Goal: Communication & Community: Answer question/provide support

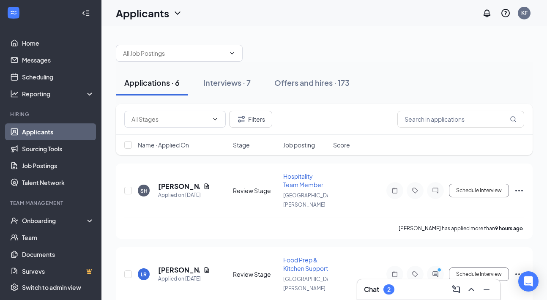
click at [405, 293] on div "Chat 2" at bounding box center [428, 290] width 129 height 14
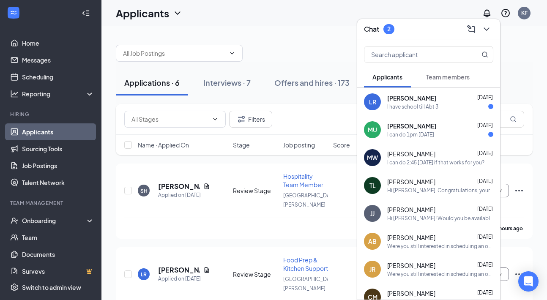
click at [428, 139] on div "MU [PERSON_NAME] [DATE] I can do 1pm [DATE]" at bounding box center [428, 130] width 143 height 28
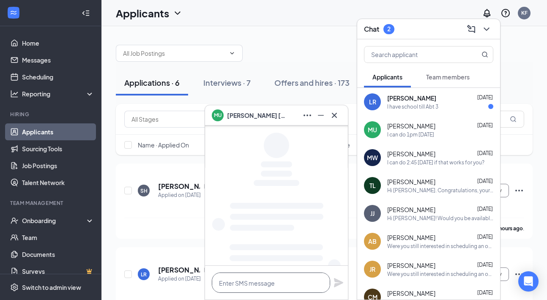
click at [271, 283] on textarea at bounding box center [271, 283] width 118 height 20
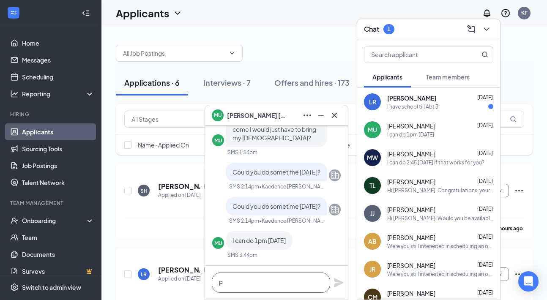
scroll to position [0, 0]
type textarea "Perfect, we will see you then!"
click at [336, 281] on icon "Plane" at bounding box center [338, 282] width 9 height 9
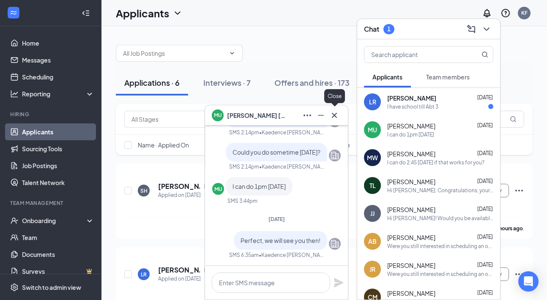
click at [335, 115] on icon "Cross" at bounding box center [335, 115] width 10 height 10
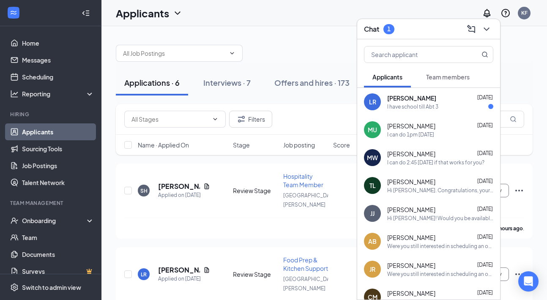
click at [389, 20] on div "Chat 1" at bounding box center [428, 29] width 143 height 20
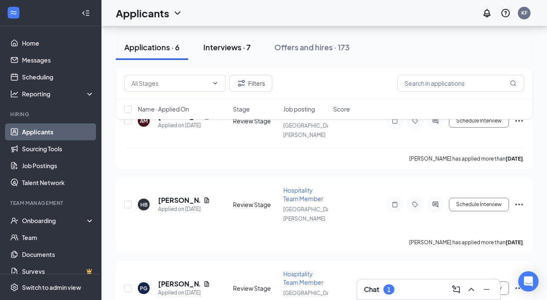
scroll to position [320, 0]
click at [243, 49] on div "Interviews · 7" at bounding box center [226, 47] width 47 height 11
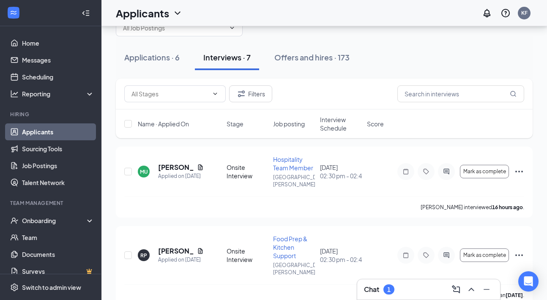
scroll to position [26, 0]
click at [518, 170] on icon "Ellipses" at bounding box center [519, 171] width 10 height 10
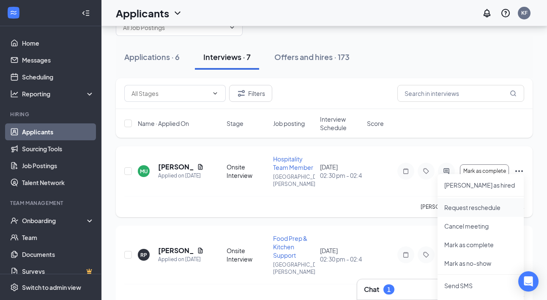
click at [480, 208] on p "Request reschedule" at bounding box center [481, 207] width 73 height 8
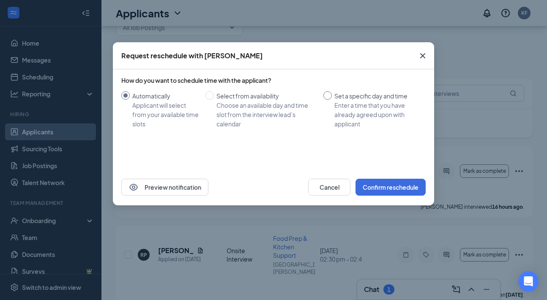
click at [355, 104] on div "Enter a time that you have already agreed upon with applicant" at bounding box center [377, 115] width 85 height 28
click at [332, 100] on input "Set a specific day and time Enter a time that you have already agreed upon with…" at bounding box center [328, 95] width 8 height 8
radio input "true"
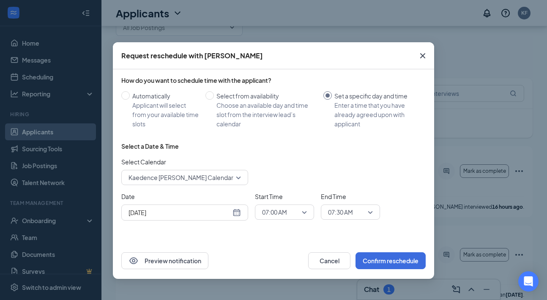
radio input "false"
click at [226, 176] on span "Kaedence [PERSON_NAME] Calendar" at bounding box center [181, 177] width 105 height 13
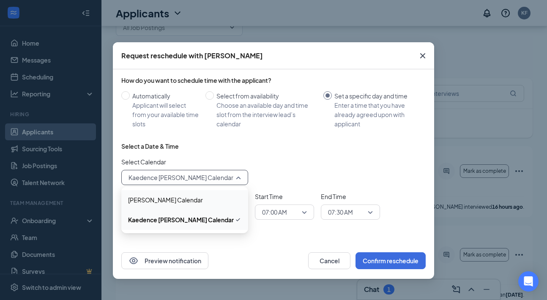
click at [197, 198] on span "[PERSON_NAME] Calendar" at bounding box center [165, 199] width 75 height 9
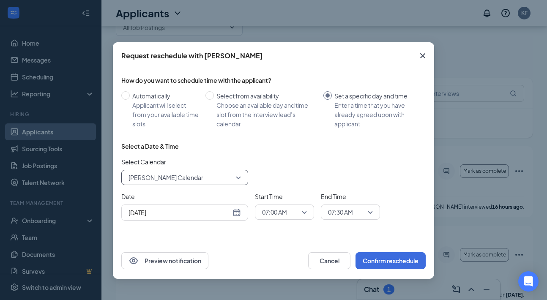
click at [177, 215] on input "[DATE]" at bounding box center [180, 212] width 102 height 9
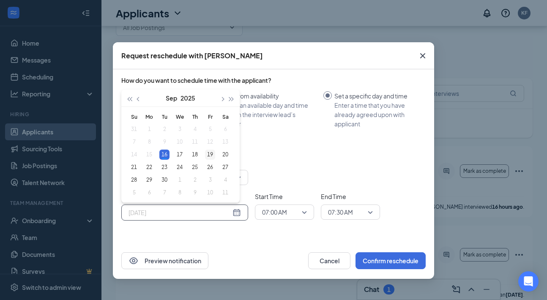
type input "[DATE]"
click at [210, 154] on div "19" at bounding box center [210, 155] width 10 height 10
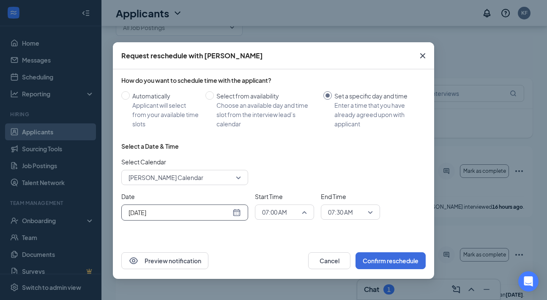
click at [273, 211] on span "07:00 AM" at bounding box center [274, 212] width 25 height 13
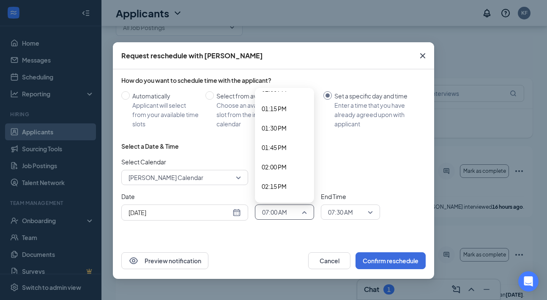
scroll to position [1005, 0]
click at [272, 108] on span "01:00 PM" at bounding box center [274, 108] width 25 height 9
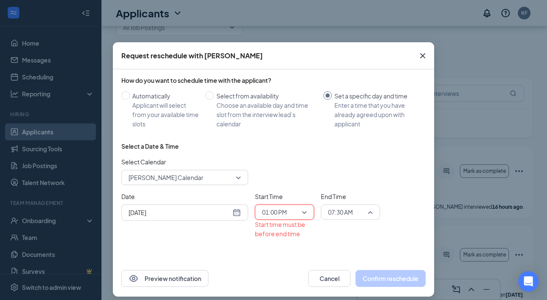
click at [344, 213] on span "07:30 AM" at bounding box center [340, 212] width 25 height 13
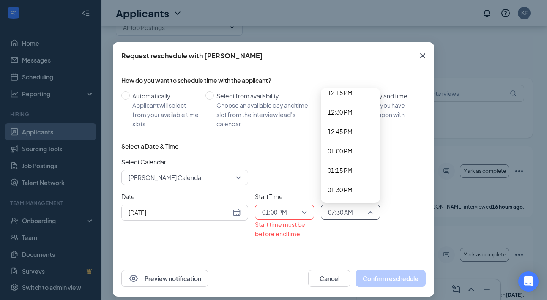
scroll to position [964, 0]
click at [342, 167] on span "01:15 PM" at bounding box center [340, 169] width 25 height 9
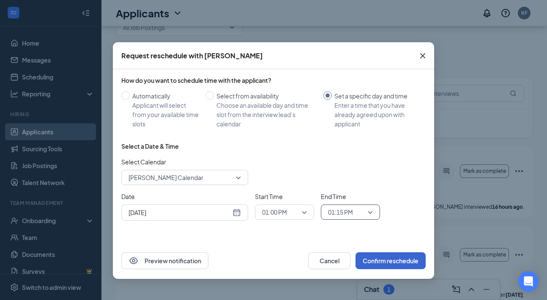
click at [381, 260] on button "Confirm reschedule" at bounding box center [391, 261] width 70 height 17
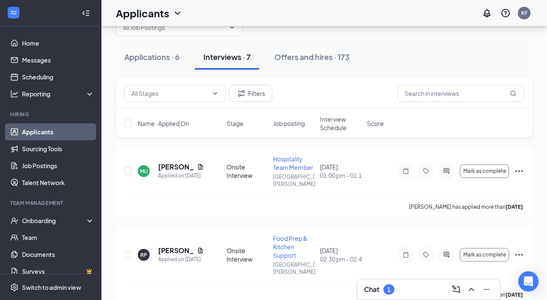
click at [390, 290] on div "1" at bounding box center [389, 289] width 3 height 7
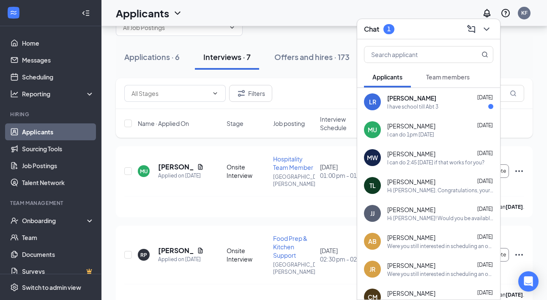
click at [426, 99] on div "[PERSON_NAME] [DATE]" at bounding box center [441, 98] width 106 height 8
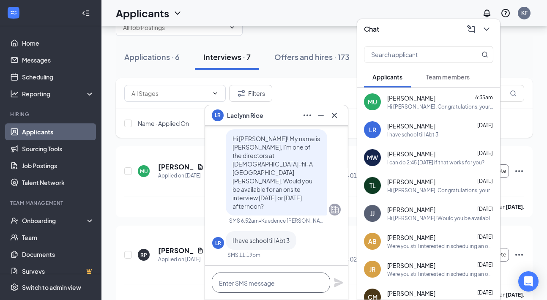
click at [251, 279] on textarea at bounding box center [271, 283] width 118 height 20
type textarea "Can you do 3:15 or 3:30 [DATE]?"
click at [338, 281] on icon "Plane" at bounding box center [338, 282] width 9 height 9
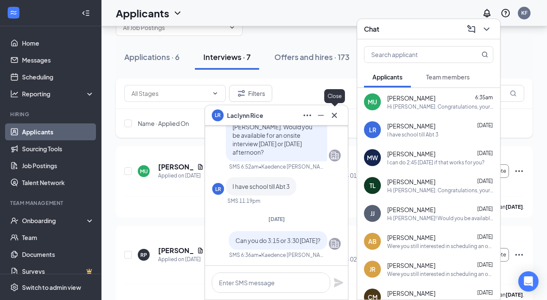
click at [336, 119] on icon "Cross" at bounding box center [335, 115] width 10 height 10
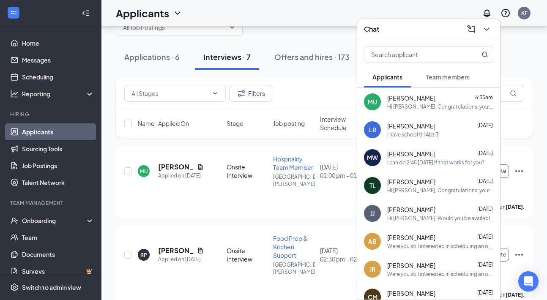
click at [393, 36] on div "Chat" at bounding box center [428, 29] width 143 height 20
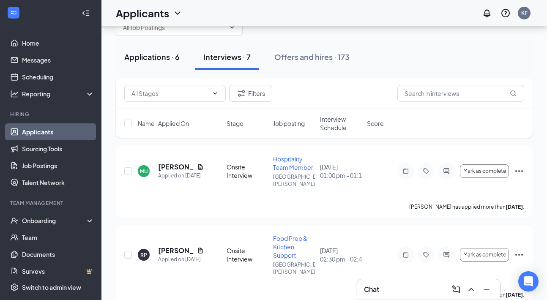
click at [160, 54] on div "Applications · 6" at bounding box center [151, 57] width 55 height 11
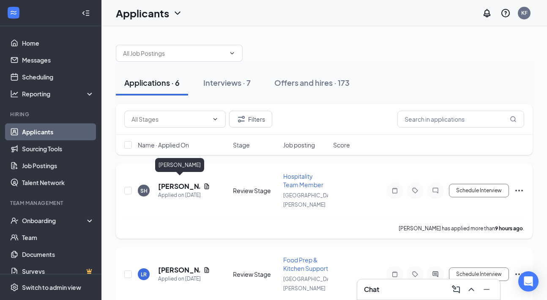
click at [171, 182] on h5 "[PERSON_NAME]" at bounding box center [179, 186] width 42 height 9
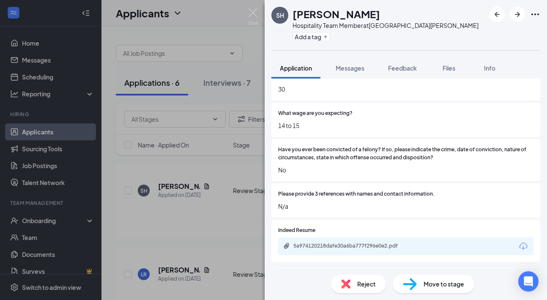
scroll to position [466, 0]
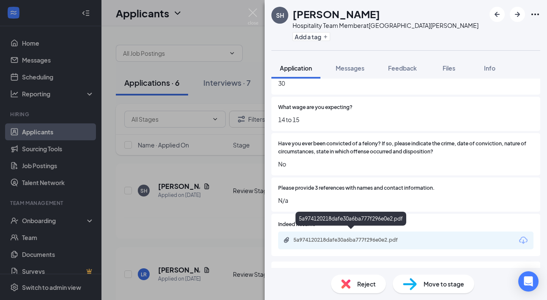
click at [367, 237] on div "5a974120218dafe30a6ba777f296e0e2.pdf" at bounding box center [353, 240] width 118 height 7
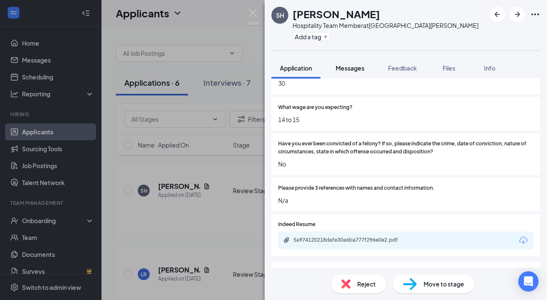
click at [358, 70] on span "Messages" at bounding box center [350, 68] width 29 height 8
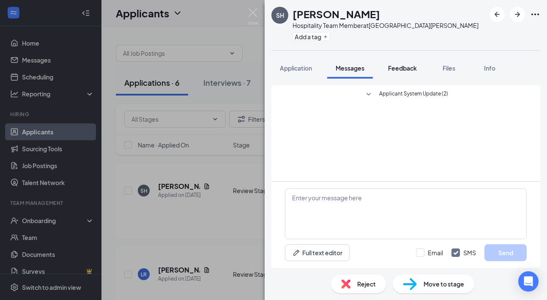
click at [401, 70] on span "Feedback" at bounding box center [402, 68] width 29 height 8
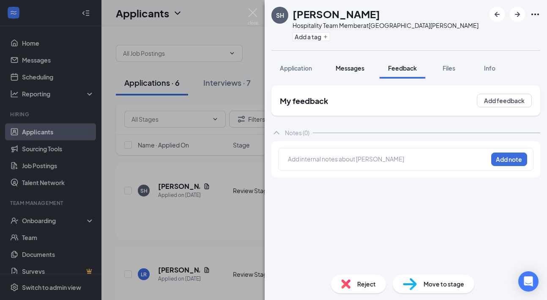
click at [361, 70] on span "Messages" at bounding box center [350, 68] width 29 height 8
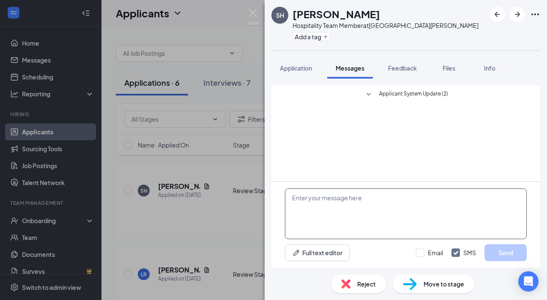
click at [371, 219] on textarea at bounding box center [406, 214] width 242 height 51
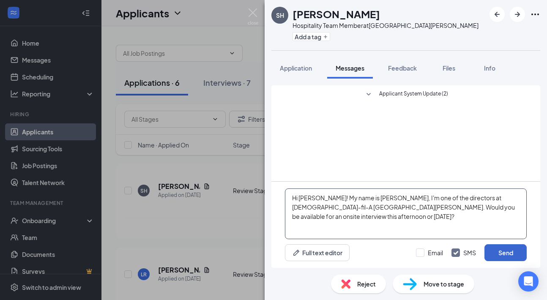
type textarea "Hi [PERSON_NAME]! My name is [PERSON_NAME], I'm one of the directors at [DEMOGR…"
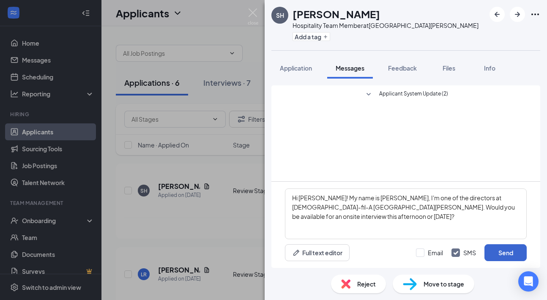
click at [505, 256] on button "Send" at bounding box center [506, 253] width 42 height 17
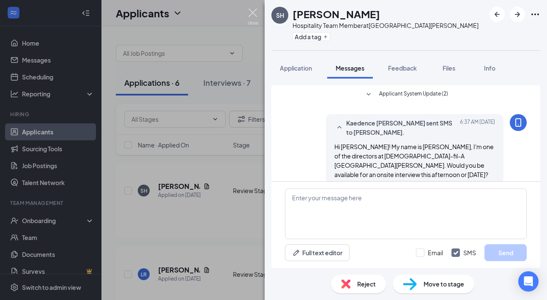
scroll to position [1, 0]
click at [251, 17] on img at bounding box center [253, 16] width 11 height 16
